Goal: Task Accomplishment & Management: Manage account settings

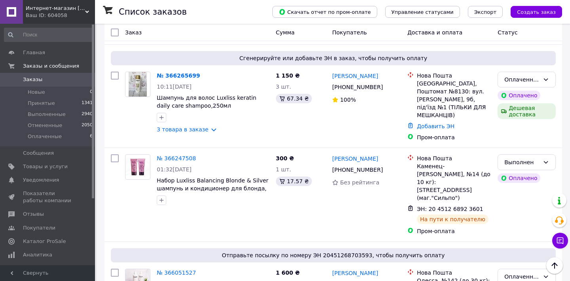
scroll to position [172, 0]
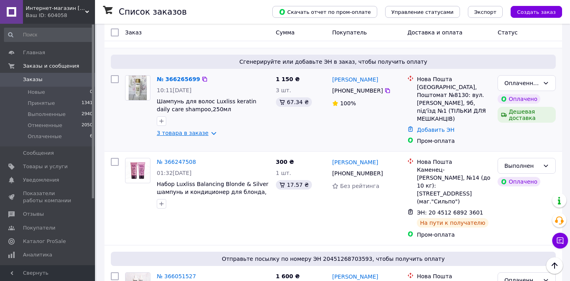
click at [208, 130] on link "3 товара в заказе" at bounding box center [183, 133] width 52 height 6
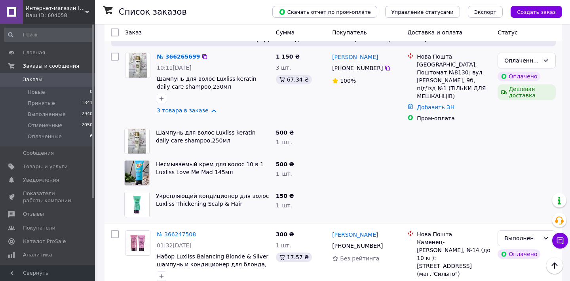
scroll to position [178, 0]
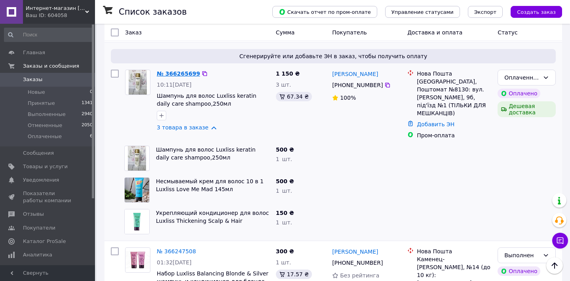
click at [184, 72] on link "№ 366265699" at bounding box center [178, 73] width 43 height 6
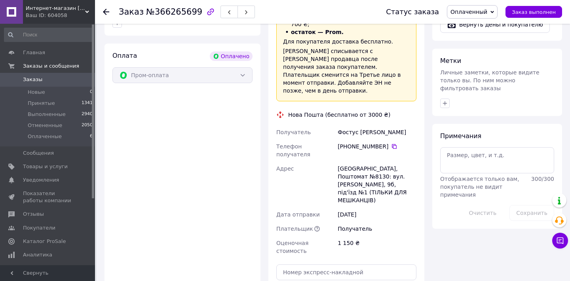
scroll to position [445, 0]
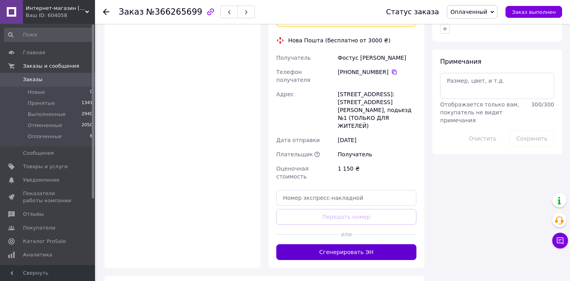
click at [350, 244] on button "Сгенерировать ЭН" at bounding box center [346, 252] width 140 height 16
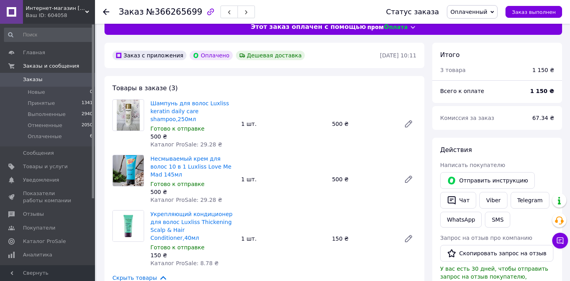
scroll to position [13, 0]
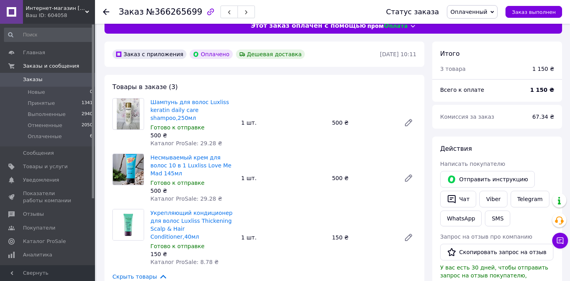
click at [22, 81] on span at bounding box center [11, 79] width 23 height 7
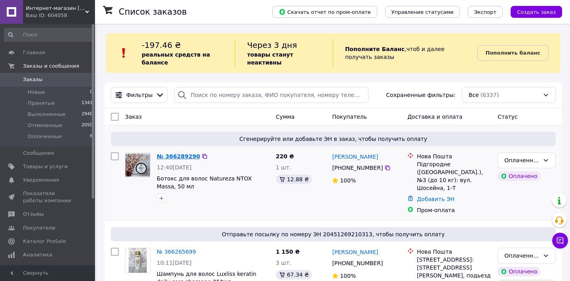
click at [172, 156] on link "№ 366289290" at bounding box center [178, 156] width 43 height 6
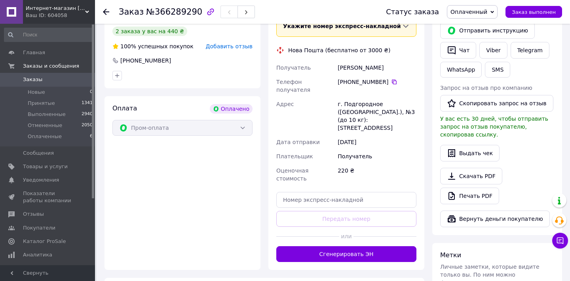
scroll to position [224, 0]
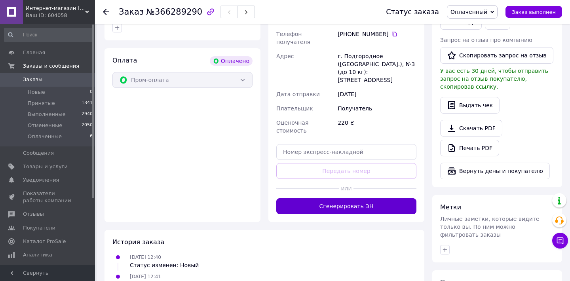
click at [303, 201] on button "Сгенерировать ЭН" at bounding box center [346, 206] width 140 height 16
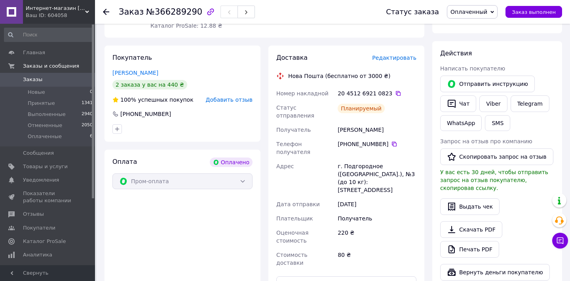
scroll to position [0, 0]
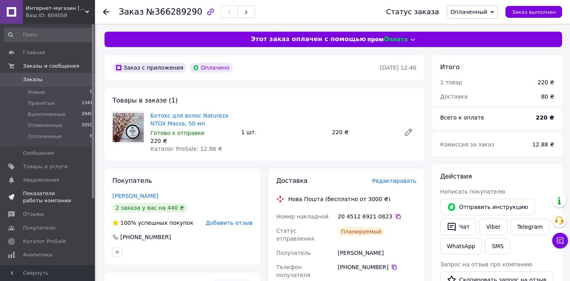
click at [39, 193] on span "Показатели работы компании" at bounding box center [48, 197] width 50 height 14
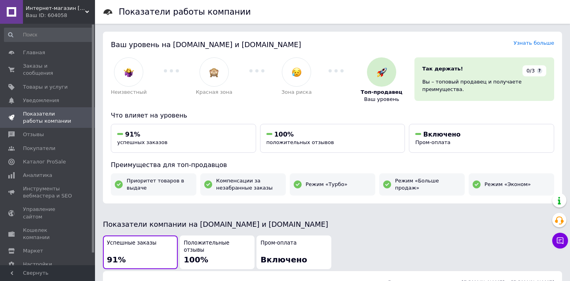
click at [69, 9] on span "Интернет-магазин [DOMAIN_NAME][PERSON_NAME]" at bounding box center [55, 8] width 59 height 7
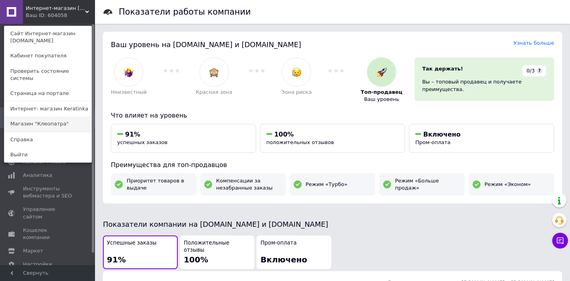
click at [49, 116] on link "Магазин "Клеопатра"" at bounding box center [47, 123] width 87 height 15
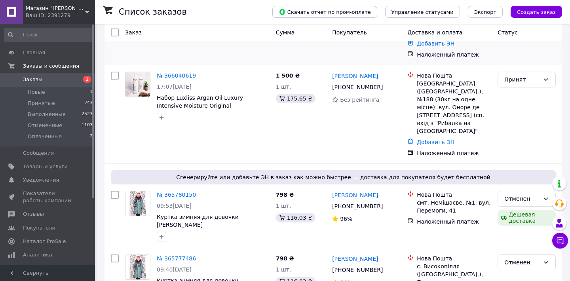
scroll to position [121, 0]
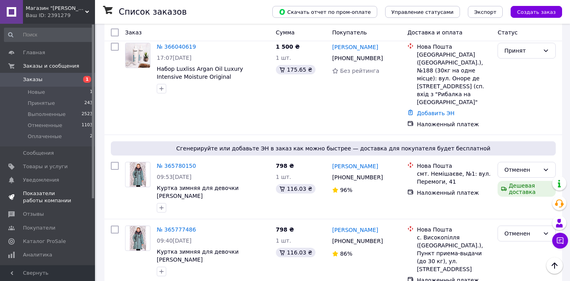
click at [42, 192] on span "Показатели работы компании" at bounding box center [48, 197] width 50 height 14
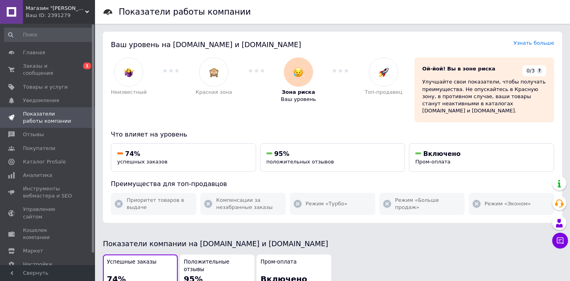
click at [53, 8] on span "Магазин "Клеопатра"" at bounding box center [55, 8] width 59 height 7
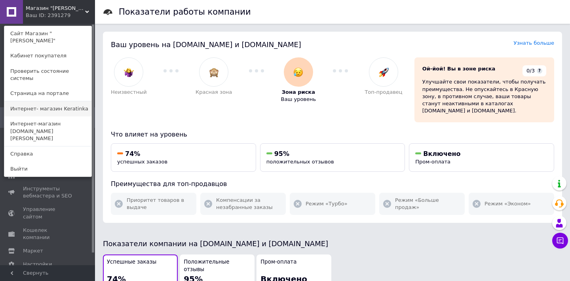
click at [39, 101] on link "Интернет- магазин Keratinka" at bounding box center [47, 108] width 87 height 15
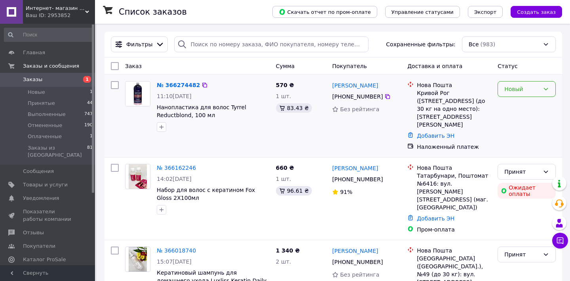
click at [527, 89] on div "Новый" at bounding box center [521, 89] width 35 height 9
click at [521, 105] on li "Принят" at bounding box center [526, 106] width 57 height 14
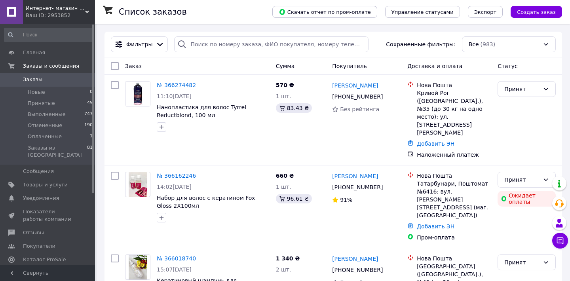
click at [42, 7] on span "Интернет- магазин Keratinka" at bounding box center [55, 8] width 59 height 7
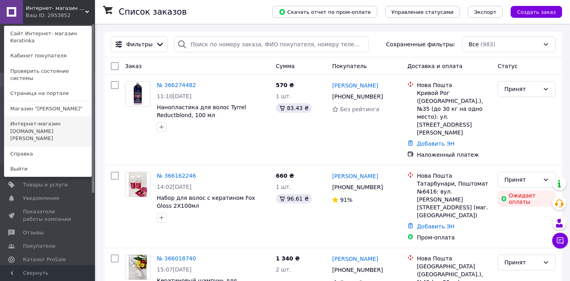
click at [28, 127] on link "Интернет-магазин [DOMAIN_NAME]" at bounding box center [47, 131] width 87 height 30
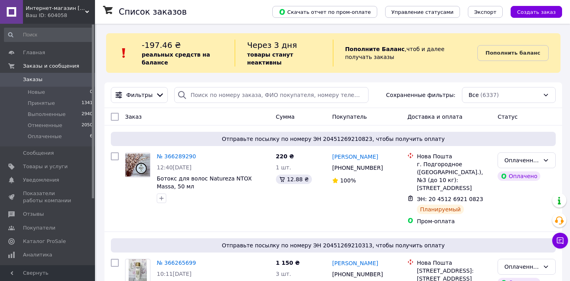
click at [46, 9] on span "Интернет-магазин [DOMAIN_NAME]" at bounding box center [55, 8] width 59 height 7
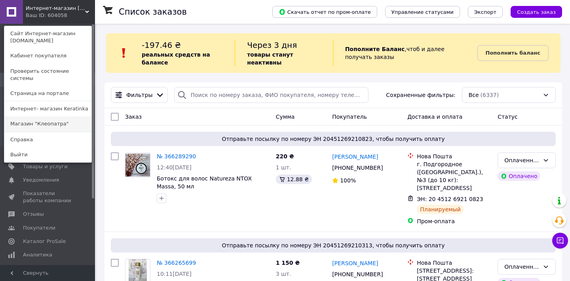
click at [38, 116] on link "Магазин "Клеопатра"" at bounding box center [47, 123] width 87 height 15
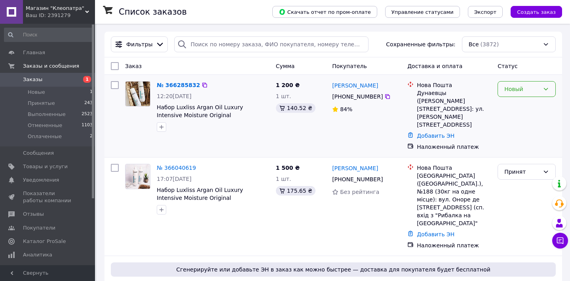
click at [514, 86] on div "Новый" at bounding box center [521, 89] width 35 height 9
click at [507, 108] on li "Принят" at bounding box center [526, 106] width 57 height 14
click at [46, 4] on div "Магазин "Клеопатра" Ваш ID: 2391279" at bounding box center [59, 12] width 72 height 24
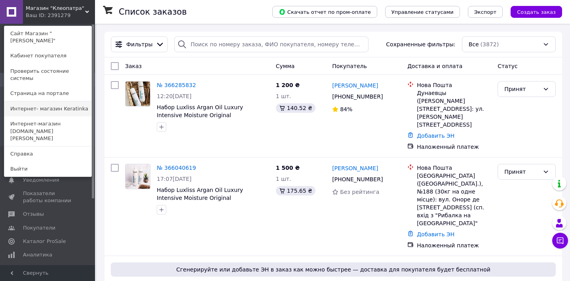
click at [44, 101] on link "Интернет- магазин Keratinka" at bounding box center [47, 108] width 87 height 15
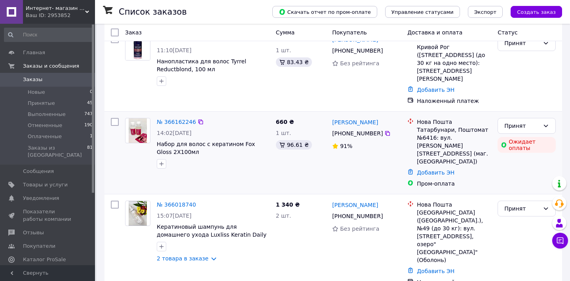
scroll to position [46, 0]
click at [175, 123] on link "№ 366162246" at bounding box center [176, 121] width 39 height 6
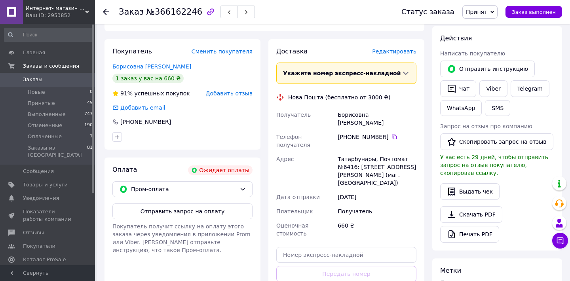
scroll to position [217, 0]
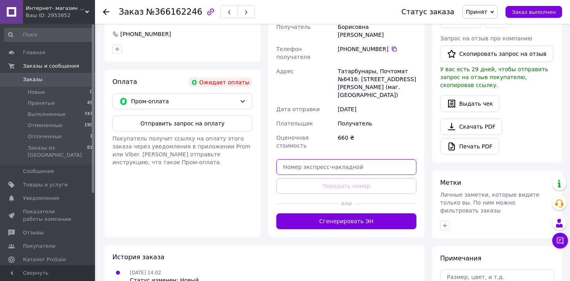
click at [322, 159] on input "text" at bounding box center [346, 167] width 140 height 16
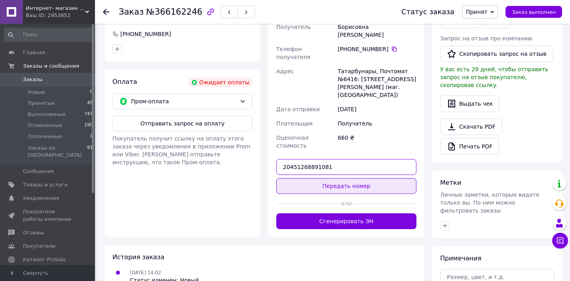
type input "20451268891081"
click at [358, 178] on button "Передать номер" at bounding box center [346, 186] width 140 height 16
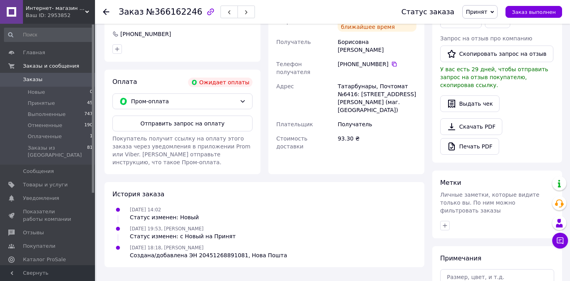
click at [487, 9] on span "Принят" at bounding box center [476, 12] width 21 height 6
click at [483, 25] on li "Выполнен" at bounding box center [483, 28] width 42 height 12
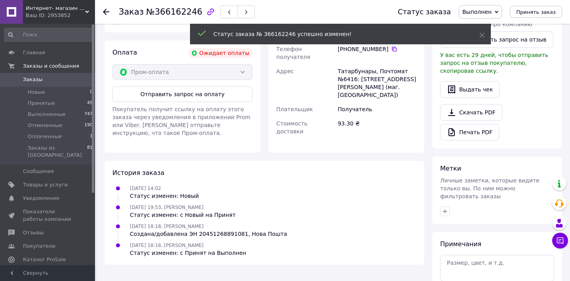
scroll to position [202, 0]
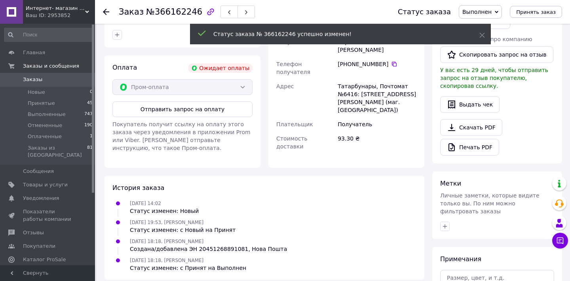
click at [37, 77] on span "Заказы" at bounding box center [32, 79] width 19 height 7
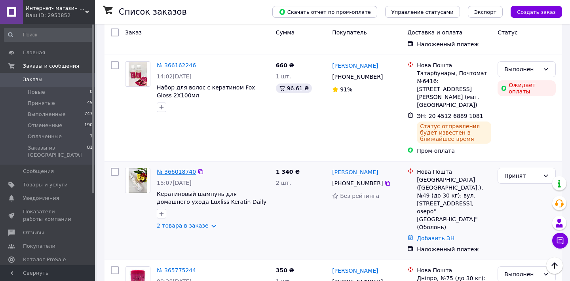
click at [172, 168] on link "№ 366018740" at bounding box center [176, 171] width 39 height 6
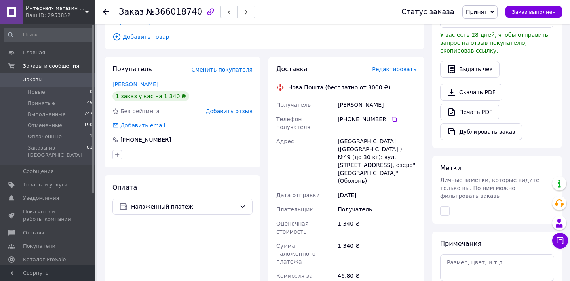
scroll to position [288, 0]
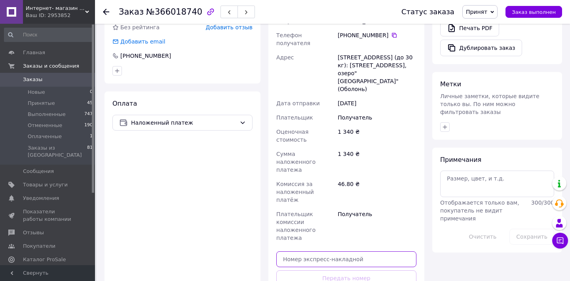
click at [324, 251] on input "text" at bounding box center [346, 259] width 140 height 16
type input "20451268891217"
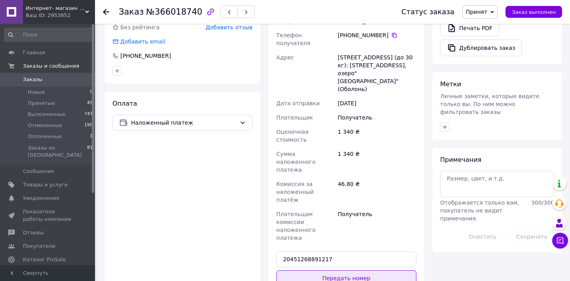
click at [338, 270] on button "Передать номер" at bounding box center [346, 278] width 140 height 16
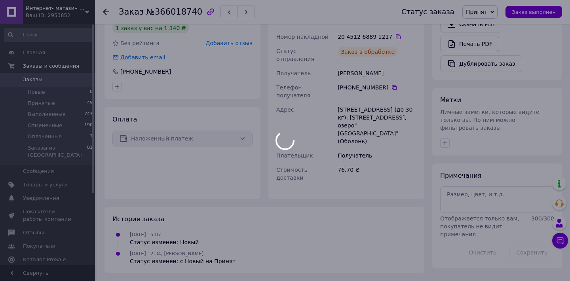
scroll to position [259, 0]
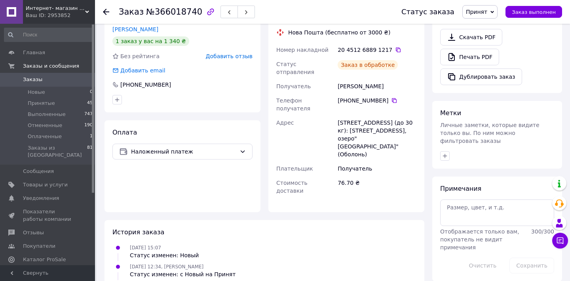
click at [494, 12] on icon at bounding box center [492, 12] width 4 height 4
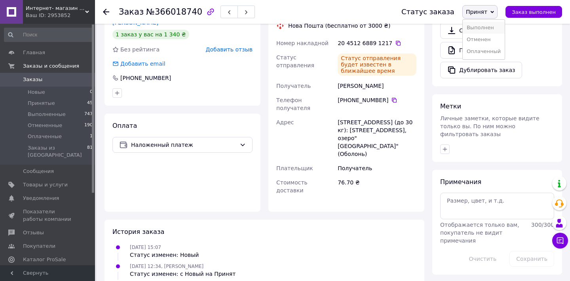
click at [487, 27] on li "Выполнен" at bounding box center [483, 28] width 42 height 12
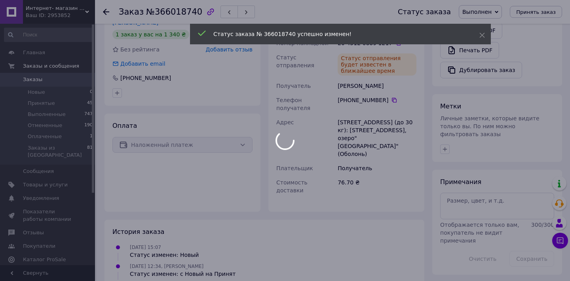
scroll to position [269, 0]
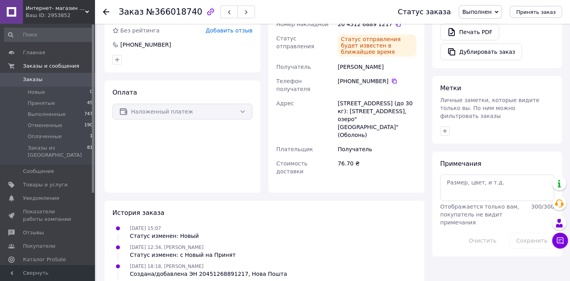
click at [38, 9] on span "Интернет- магазин Keratinka" at bounding box center [55, 8] width 59 height 7
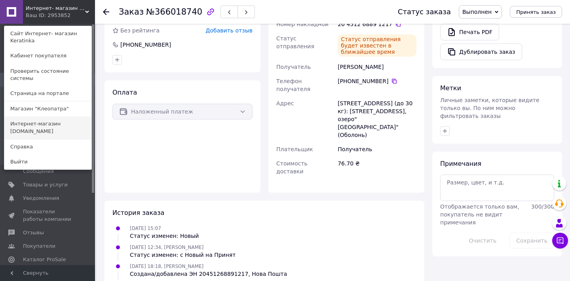
click at [49, 116] on link "Интернет-магазин [DOMAIN_NAME][PERSON_NAME]" at bounding box center [47, 127] width 87 height 22
